Goal: Information Seeking & Learning: Learn about a topic

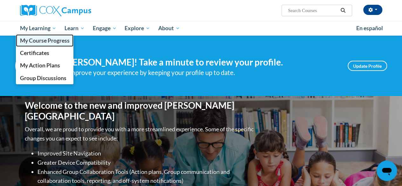
click at [46, 40] on span "My Course Progress" at bounding box center [45, 40] width 50 height 7
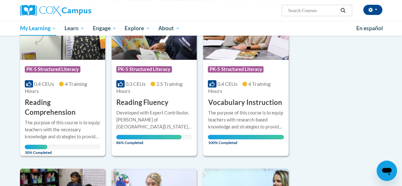
scroll to position [121, 0]
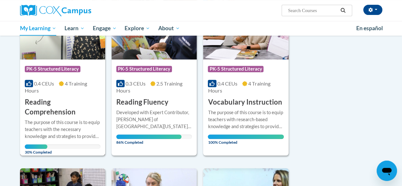
click at [59, 57] on img at bounding box center [62, 27] width 85 height 65
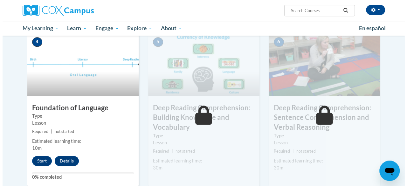
scroll to position [298, 0]
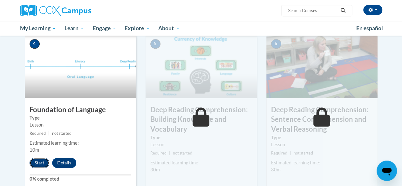
click at [36, 162] on button "Start" at bounding box center [40, 163] width 20 height 10
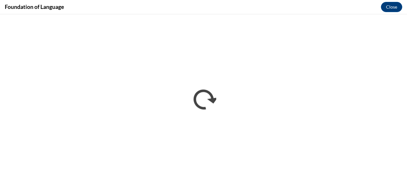
scroll to position [0, 0]
